Goal: Task Accomplishment & Management: Complete application form

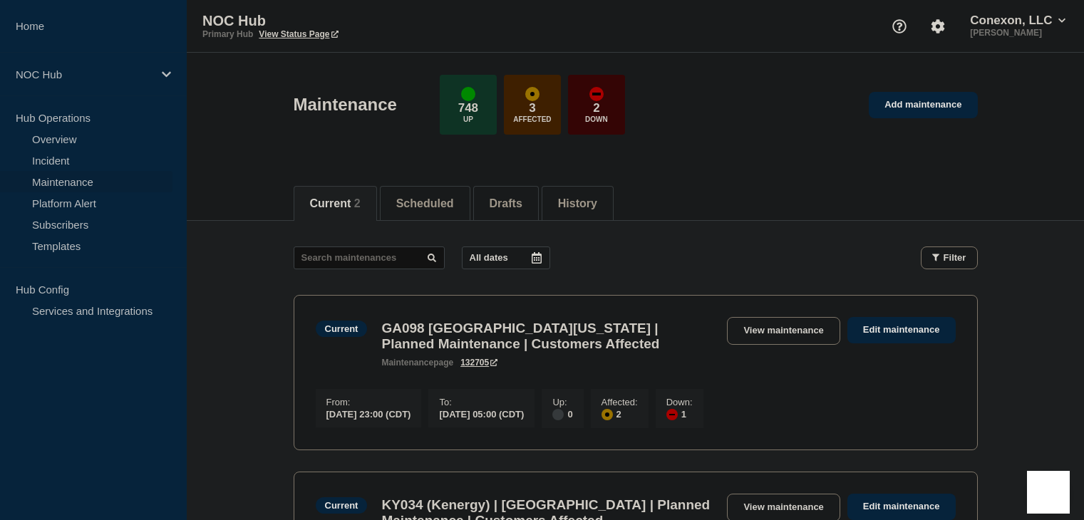
click at [78, 187] on link "Maintenance" at bounding box center [86, 181] width 172 height 21
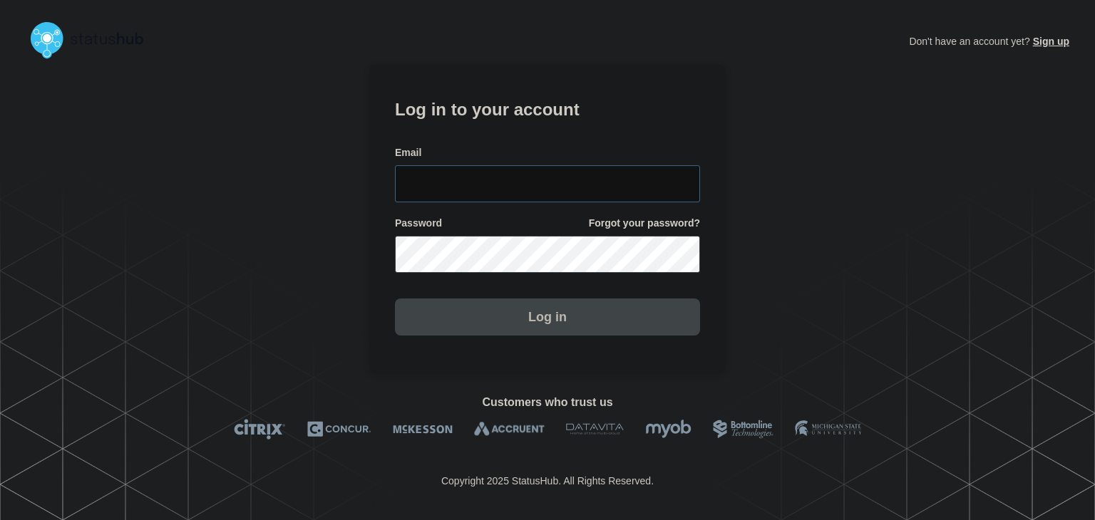
type input "amanda.mckeehan@conexon.us"
click at [476, 324] on button "Log in" at bounding box center [547, 317] width 305 height 37
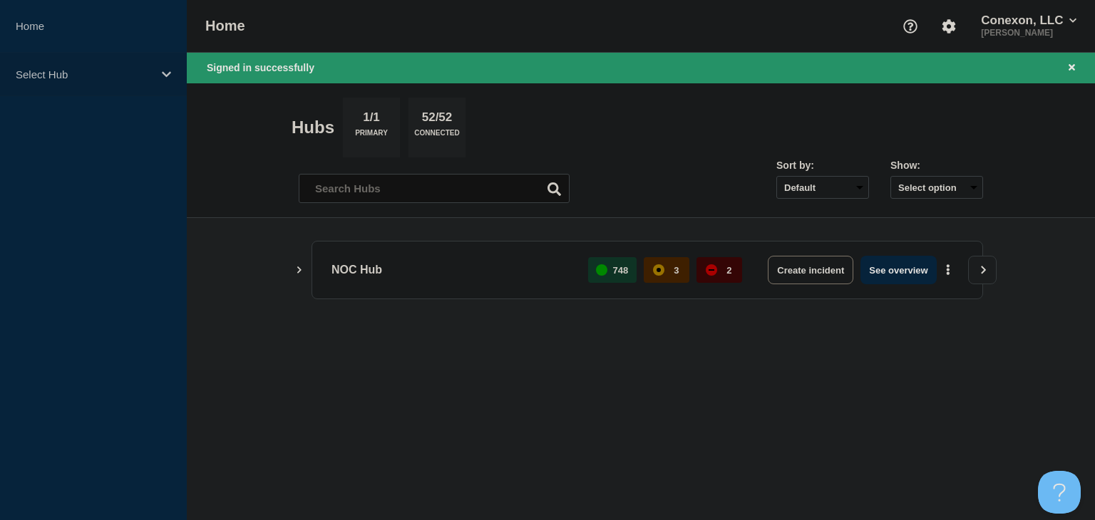
click at [120, 76] on p "Select Hub" at bounding box center [84, 74] width 137 height 12
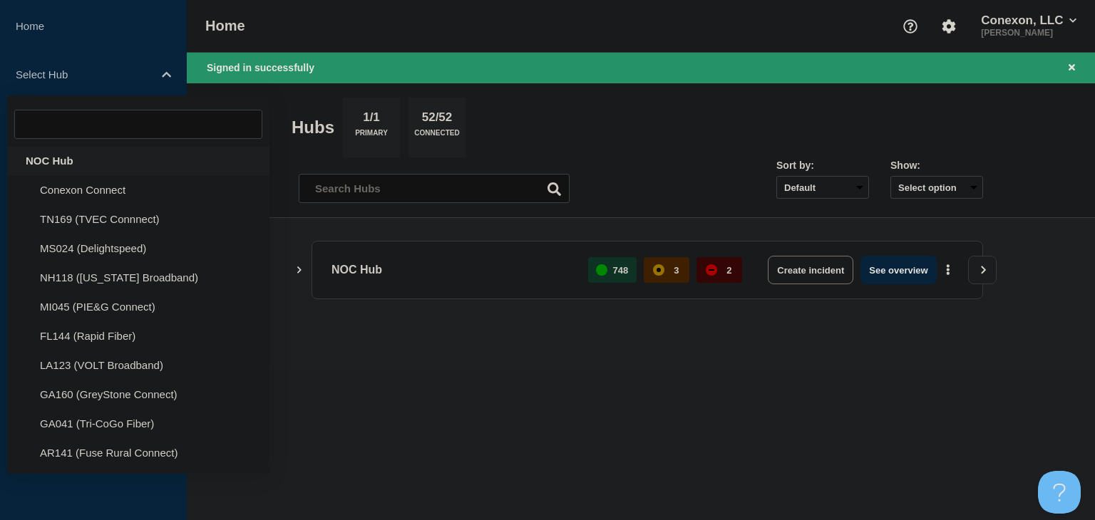
click at [77, 162] on div "NOC Hub" at bounding box center [138, 160] width 262 height 29
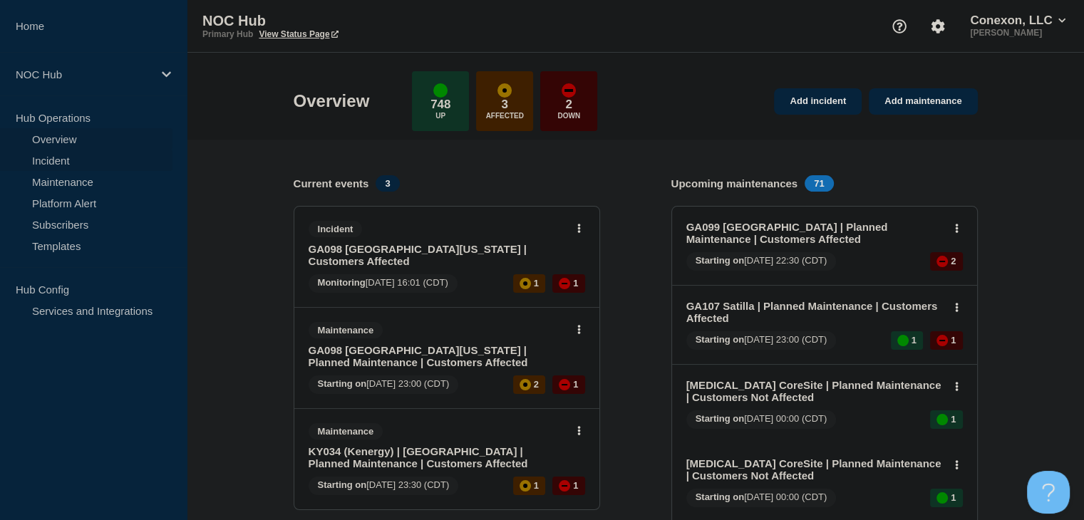
click at [72, 157] on link "Incident" at bounding box center [86, 160] width 172 height 21
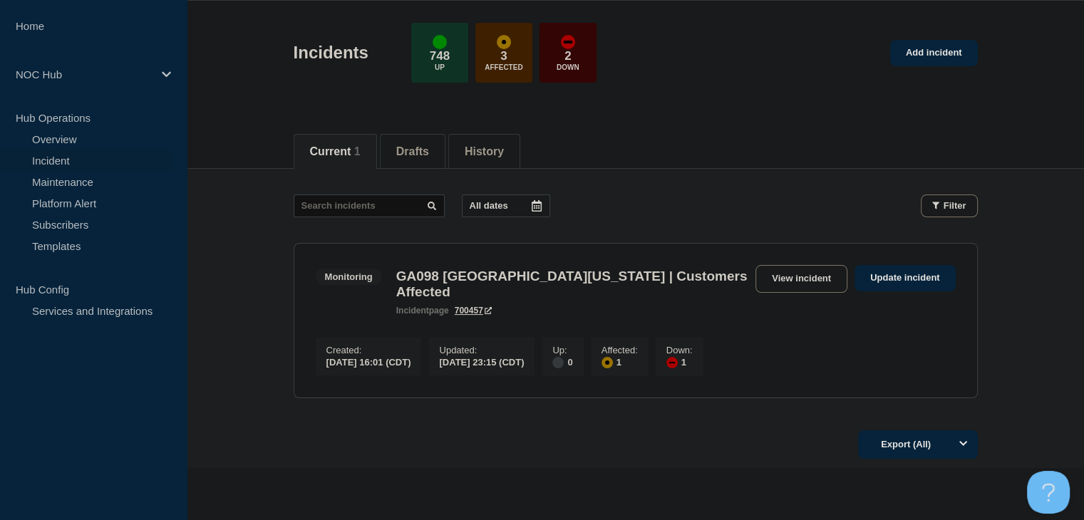
scroll to position [108, 0]
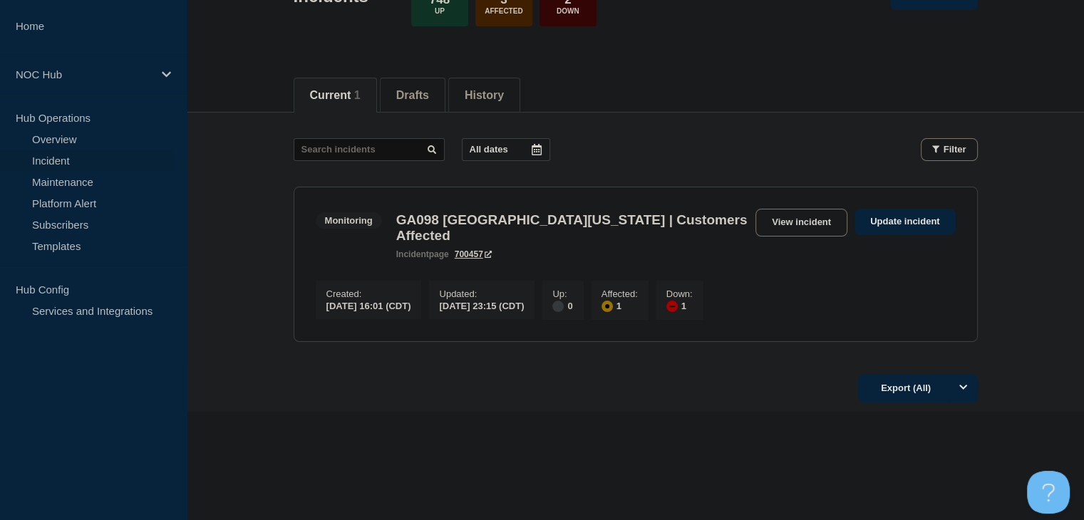
click at [349, 414] on div "Current Drafts History Current 1 Drafts History All dates Filter Monitoring 1 A…" at bounding box center [635, 287] width 897 height 448
click at [80, 173] on link "Maintenance" at bounding box center [86, 181] width 172 height 21
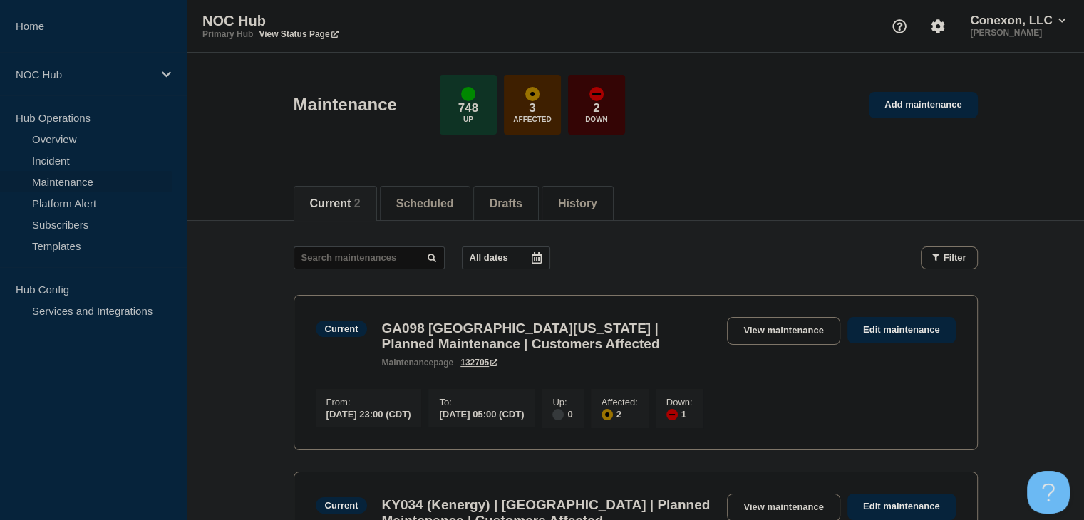
click at [81, 186] on link "Maintenance" at bounding box center [86, 181] width 172 height 21
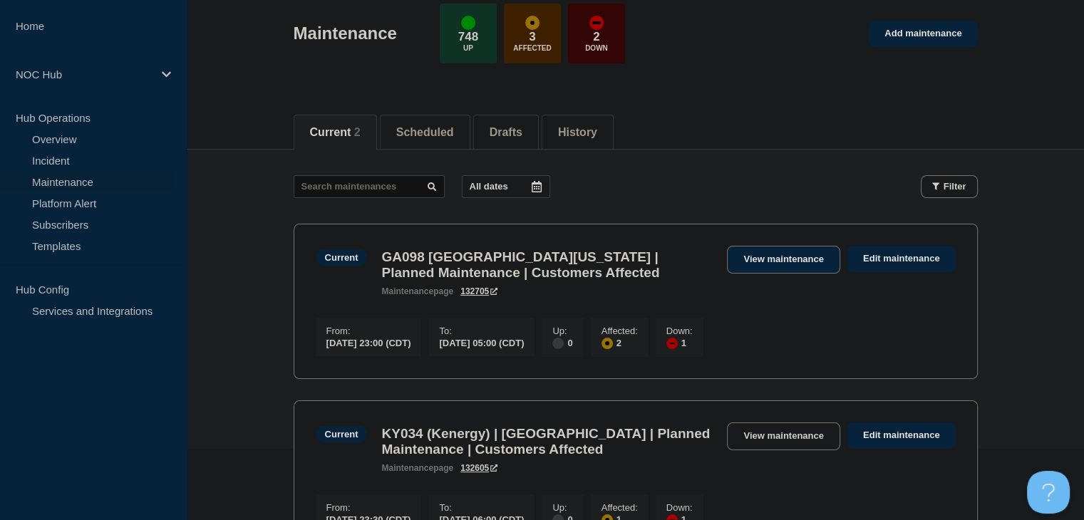
click at [775, 260] on link "View maintenance" at bounding box center [783, 260] width 113 height 28
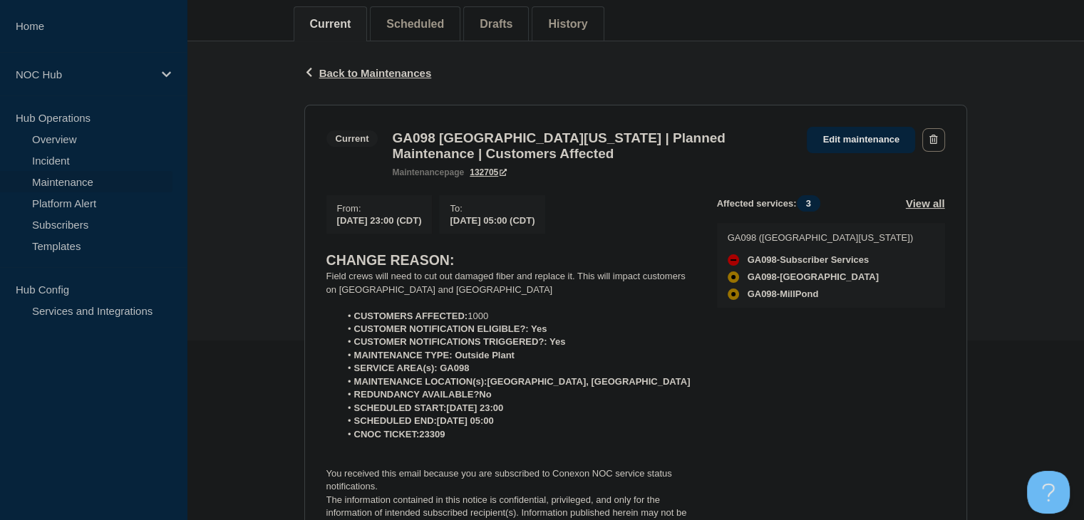
scroll to position [214, 0]
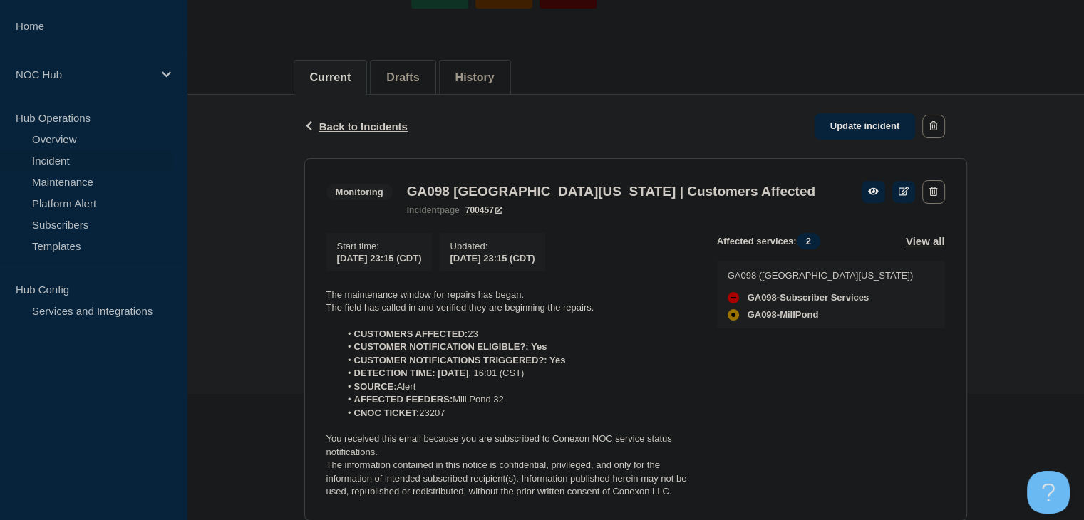
scroll to position [214, 0]
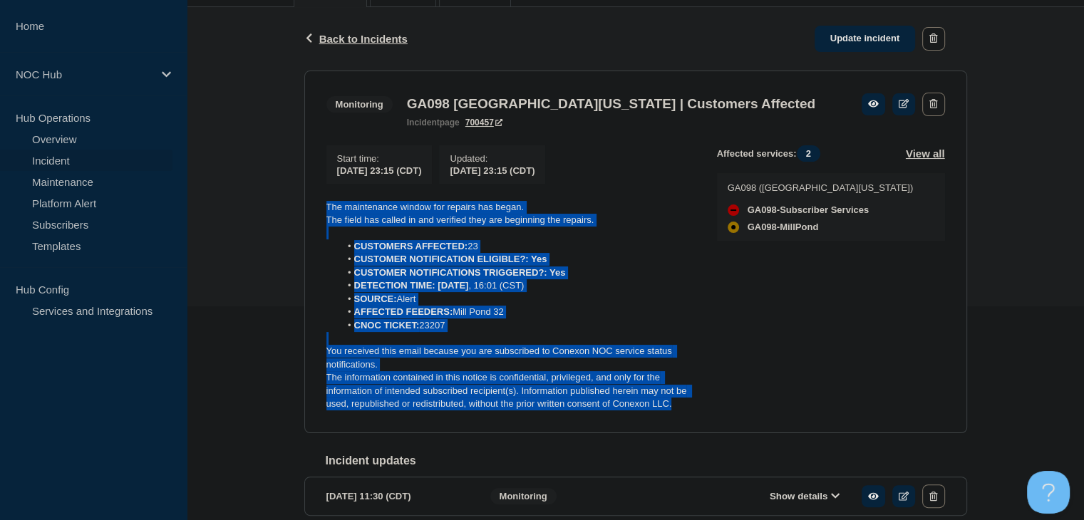
drag, startPoint x: 683, startPoint y: 413, endPoint x: 321, endPoint y: 206, distance: 417.5
click at [321, 206] on section "Monitoring GA098 [GEOGRAPHIC_DATA][US_STATE] | Customers Affected incident page…" at bounding box center [635, 252] width 663 height 363
copy div "The maintenance window for repairs has began. The field has called in and verif…"
click at [864, 42] on link "Update incident" at bounding box center [865, 39] width 101 height 26
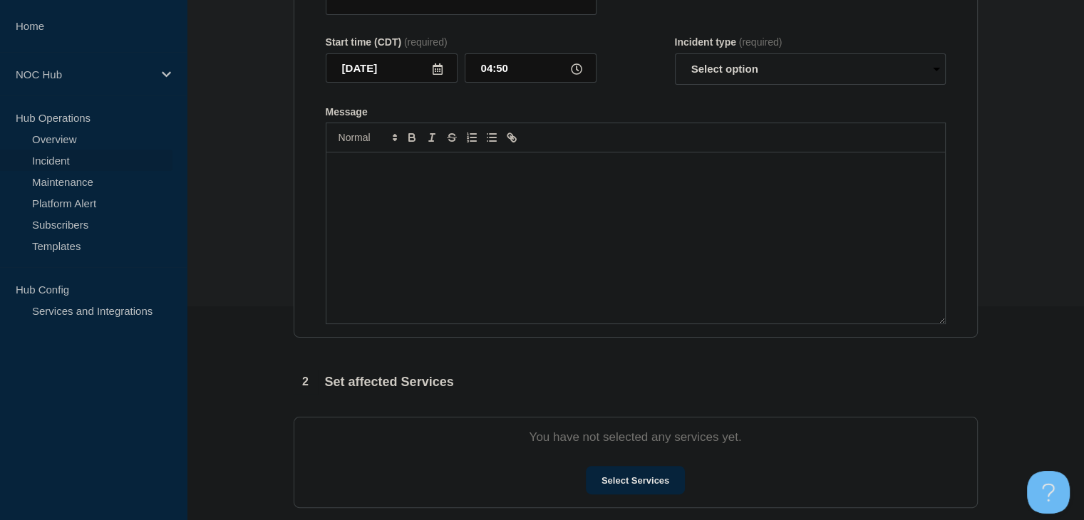
type input "GA098 [GEOGRAPHIC_DATA][US_STATE] | Customers Affected"
click at [517, 264] on div "Message" at bounding box center [635, 238] width 619 height 171
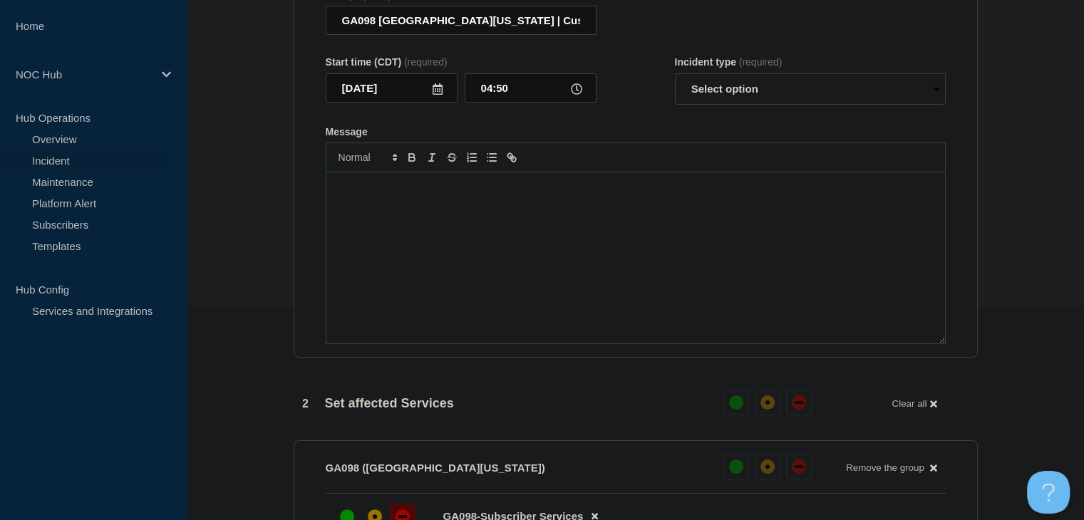
scroll to position [237, 0]
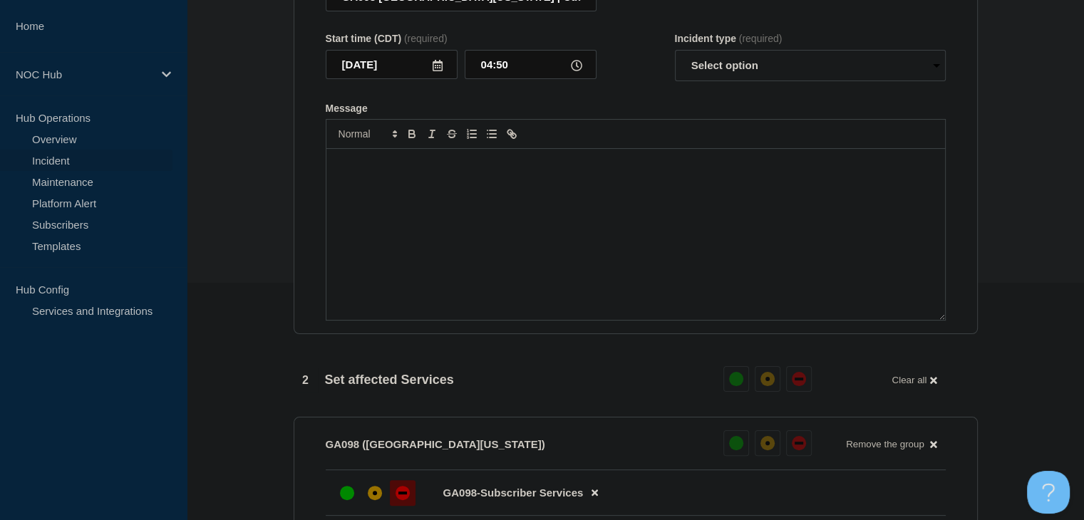
paste div "Message"
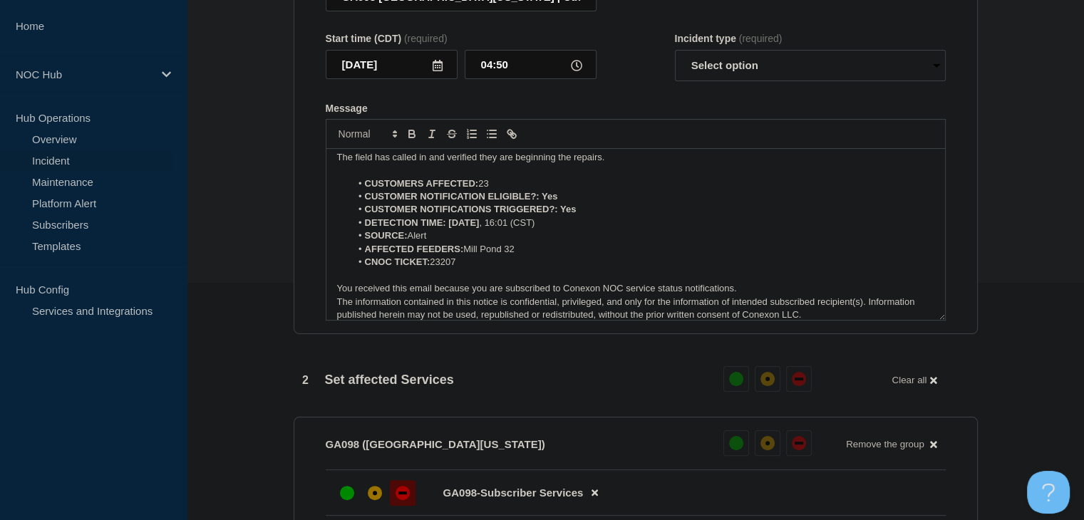
scroll to position [0, 0]
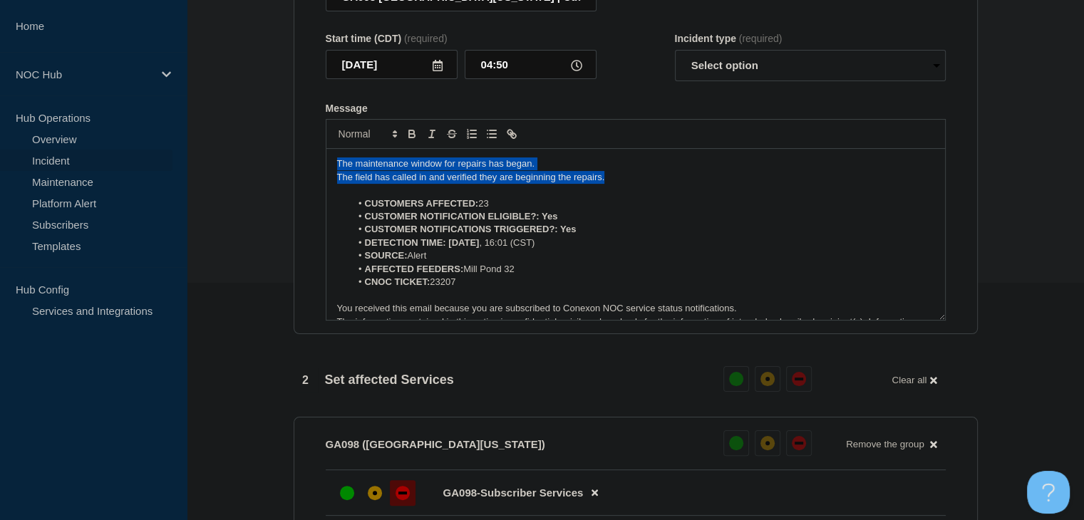
drag, startPoint x: 610, startPoint y: 187, endPoint x: 155, endPoint y: 167, distance: 455.9
click at [155, 167] on div "Home NOC Hub Hub Operations Overview Incident Maintenance Platform Alert Subscr…" at bounding box center [542, 510] width 1084 height 1494
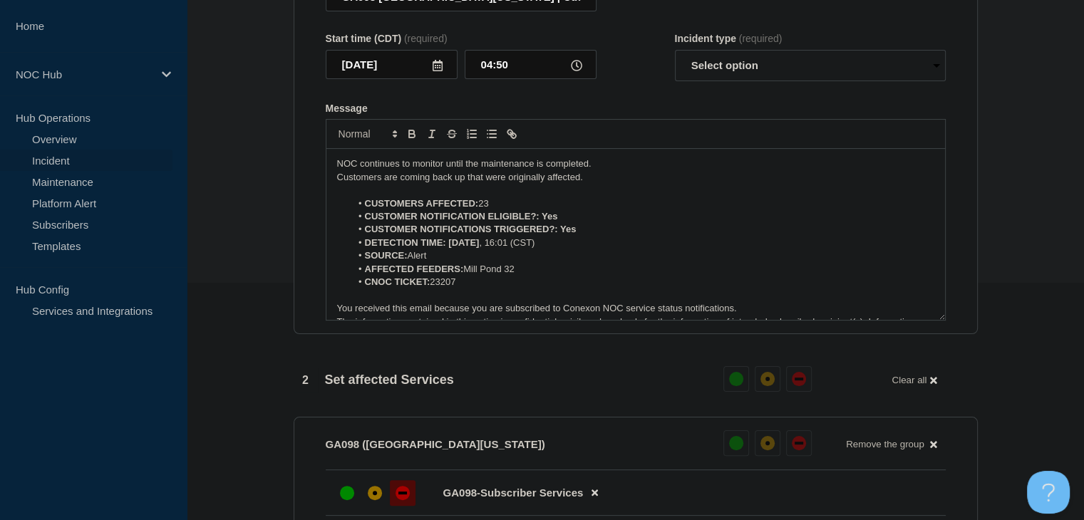
click at [738, 54] on div "Incident type (required) Select option Investigating Identified Monitoring Reso…" at bounding box center [810, 57] width 271 height 48
drag, startPoint x: 736, startPoint y: 64, endPoint x: 731, endPoint y: 71, distance: 8.7
click at [736, 64] on select "Select option Investigating Identified Monitoring Resolved" at bounding box center [810, 65] width 271 height 31
select select "monitoring"
click at [675, 58] on select "Select option Investigating Identified Monitoring Resolved" at bounding box center [810, 65] width 271 height 31
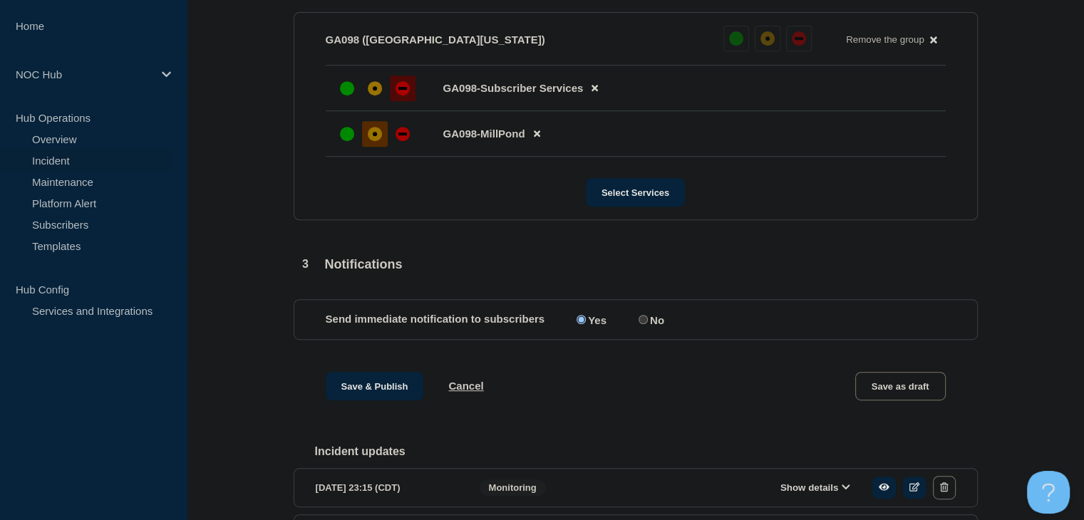
scroll to position [665, 0]
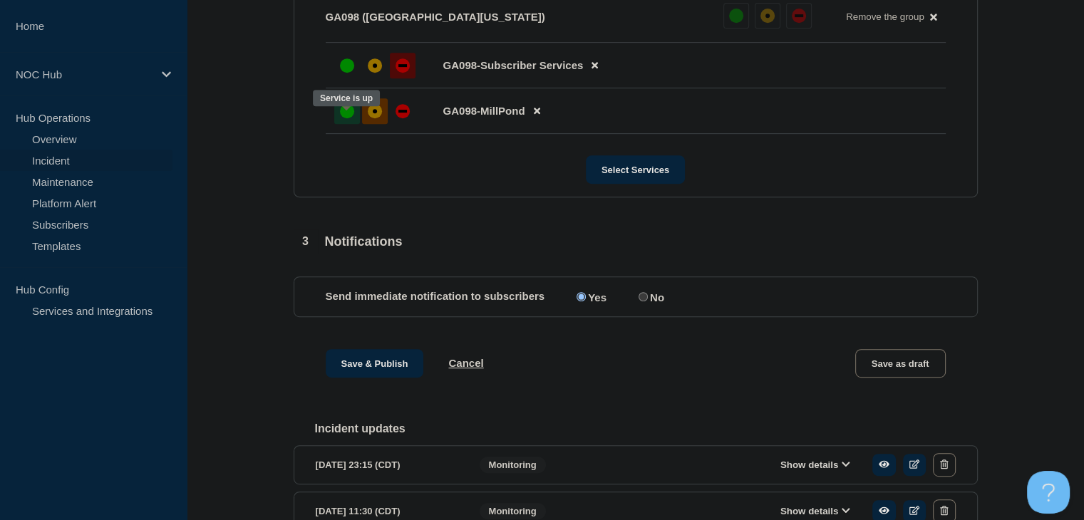
click at [342, 118] on div "up" at bounding box center [347, 111] width 14 height 14
click at [347, 73] on div "up" at bounding box center [347, 65] width 14 height 14
click at [367, 67] on div at bounding box center [375, 66] width 26 height 26
click at [373, 370] on button "Save & Publish" at bounding box center [375, 363] width 98 height 29
